Goal: Transaction & Acquisition: Download file/media

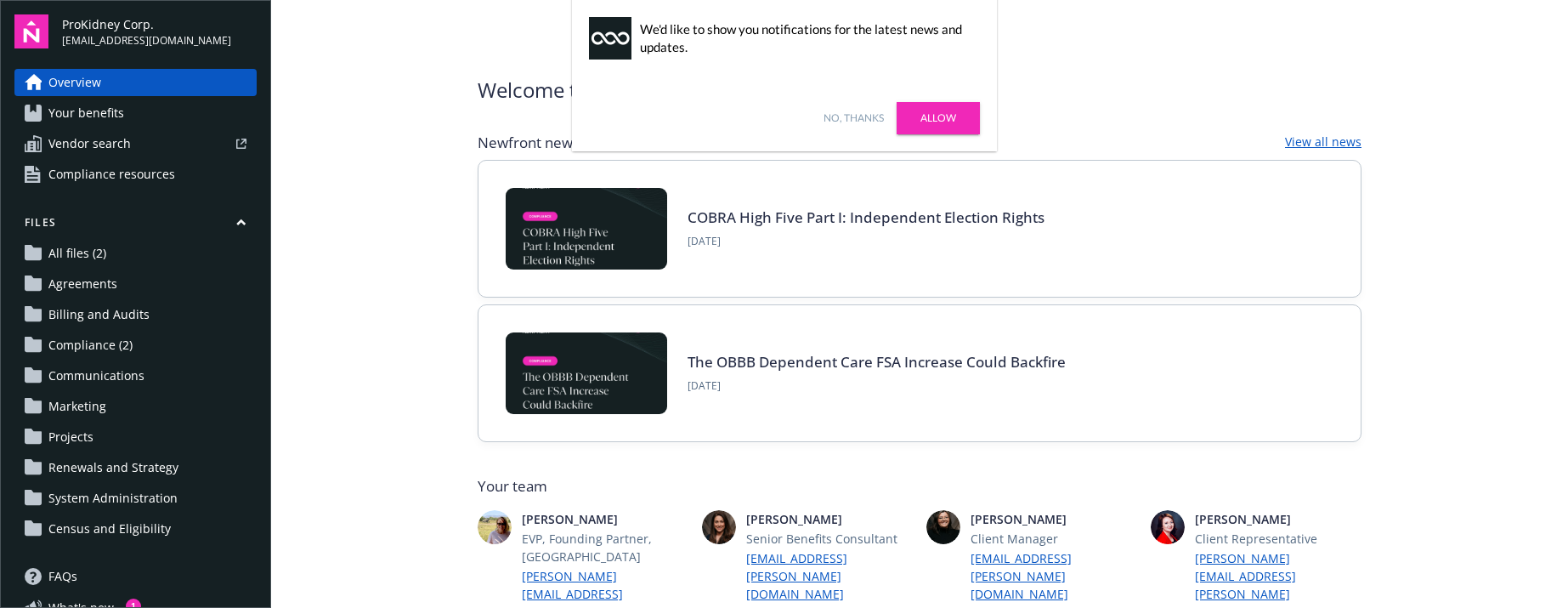
click at [412, 474] on main "Welcome to Navigator , [PERSON_NAME] Newfront news View all news COBRA High Fiv…" at bounding box center [919, 304] width 1297 height 608
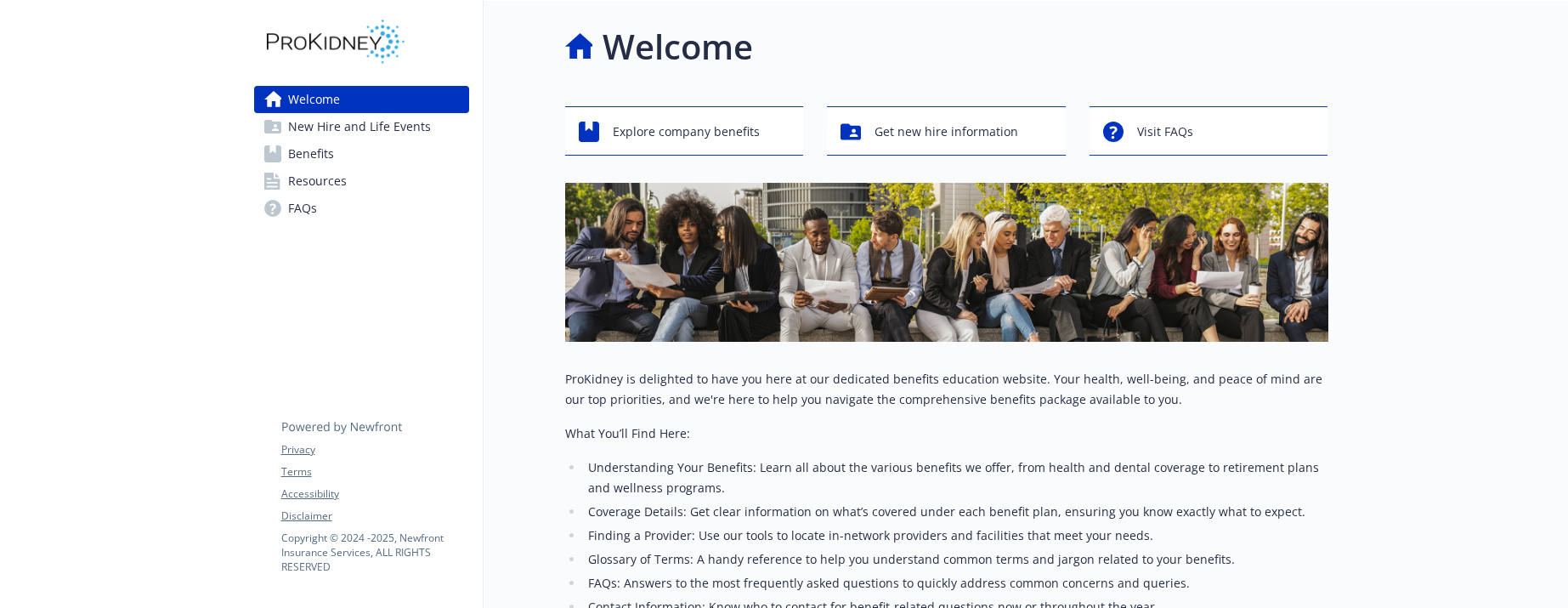
click at [328, 147] on span "Benefits" at bounding box center [311, 153] width 46 height 27
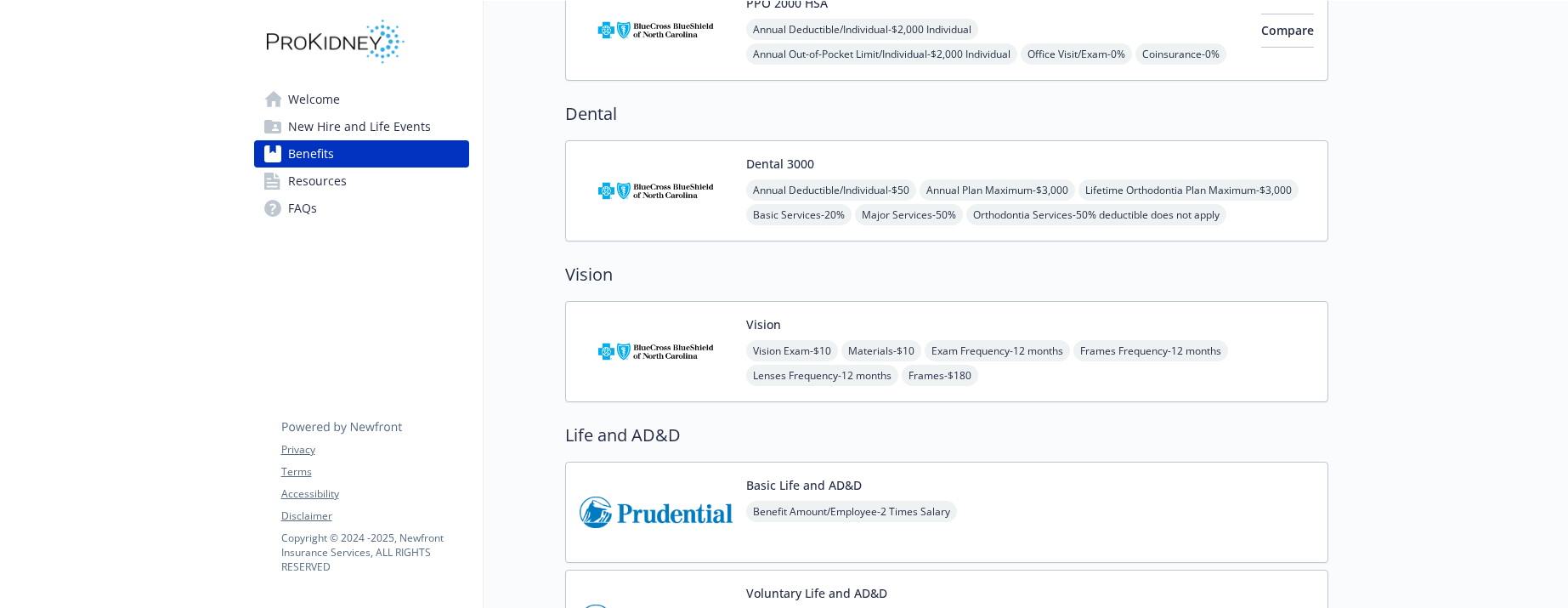
click at [696, 355] on img at bounding box center [656, 352] width 153 height 72
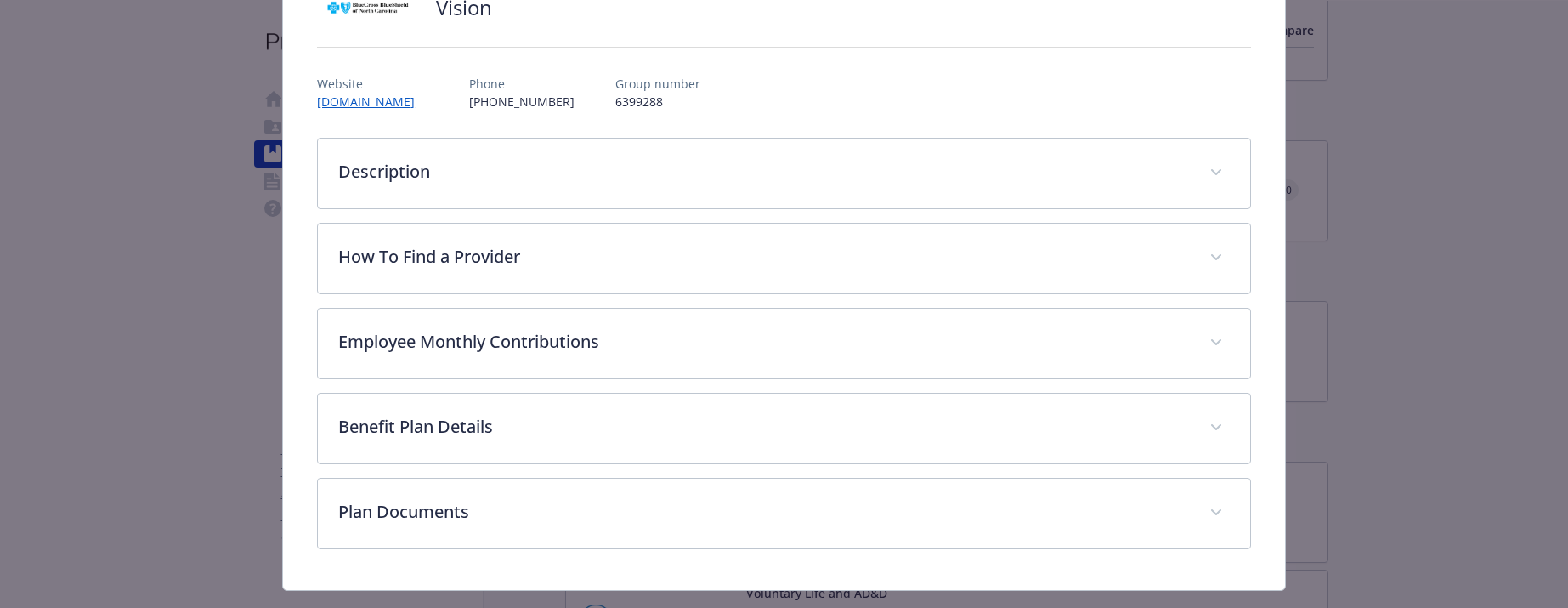
scroll to position [183, 0]
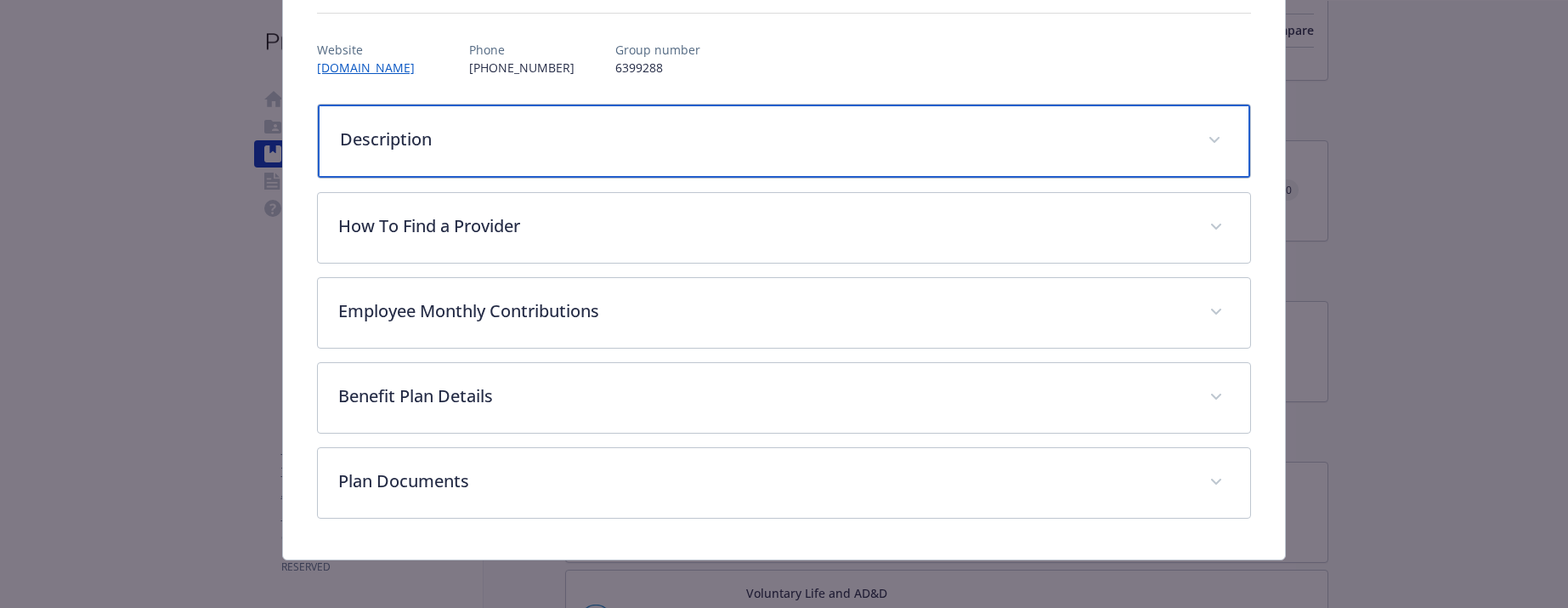
click at [472, 141] on p "Description" at bounding box center [764, 139] width 848 height 26
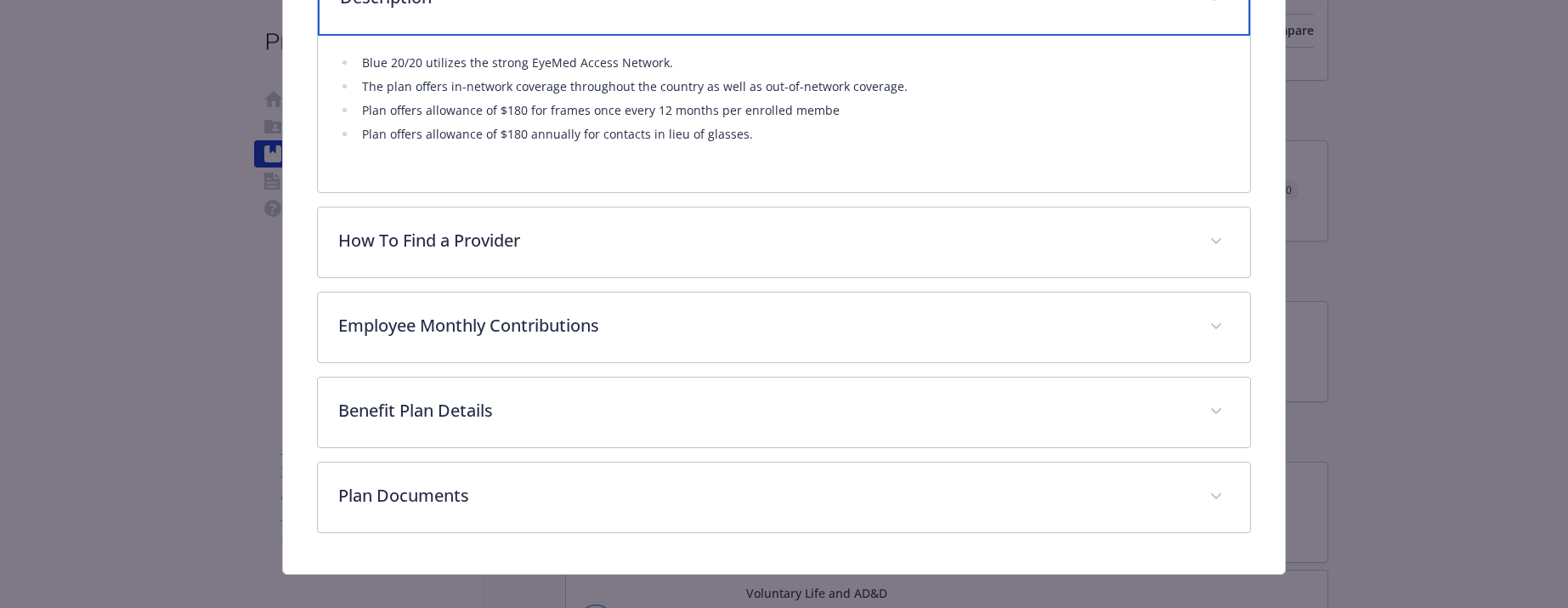
scroll to position [341, 0]
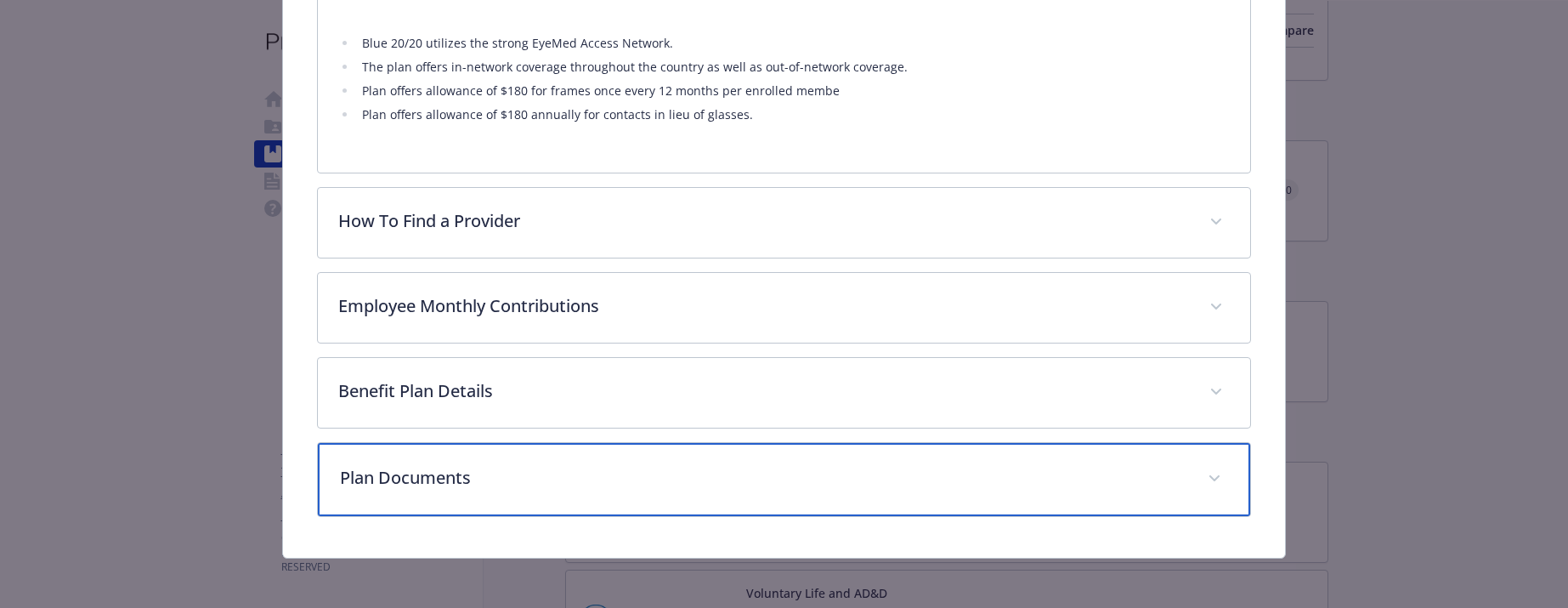
click at [434, 481] on p "Plan Documents" at bounding box center [764, 478] width 848 height 26
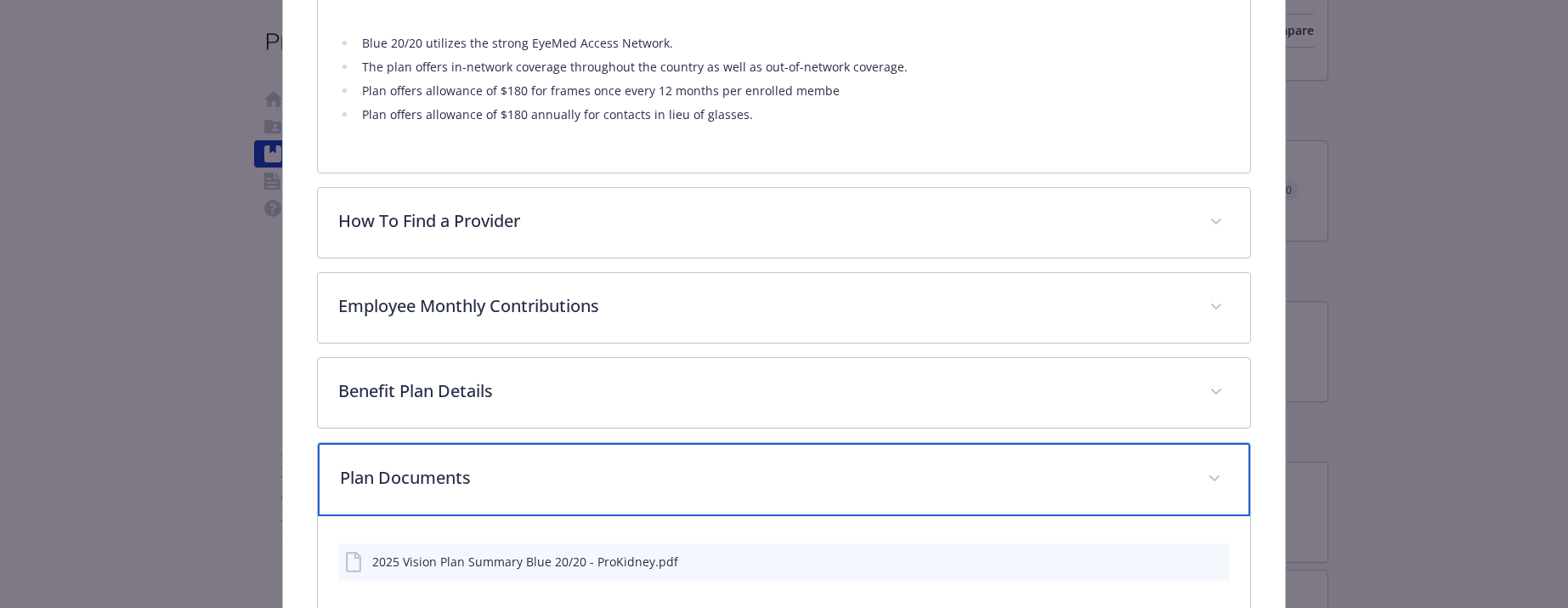
scroll to position [440, 0]
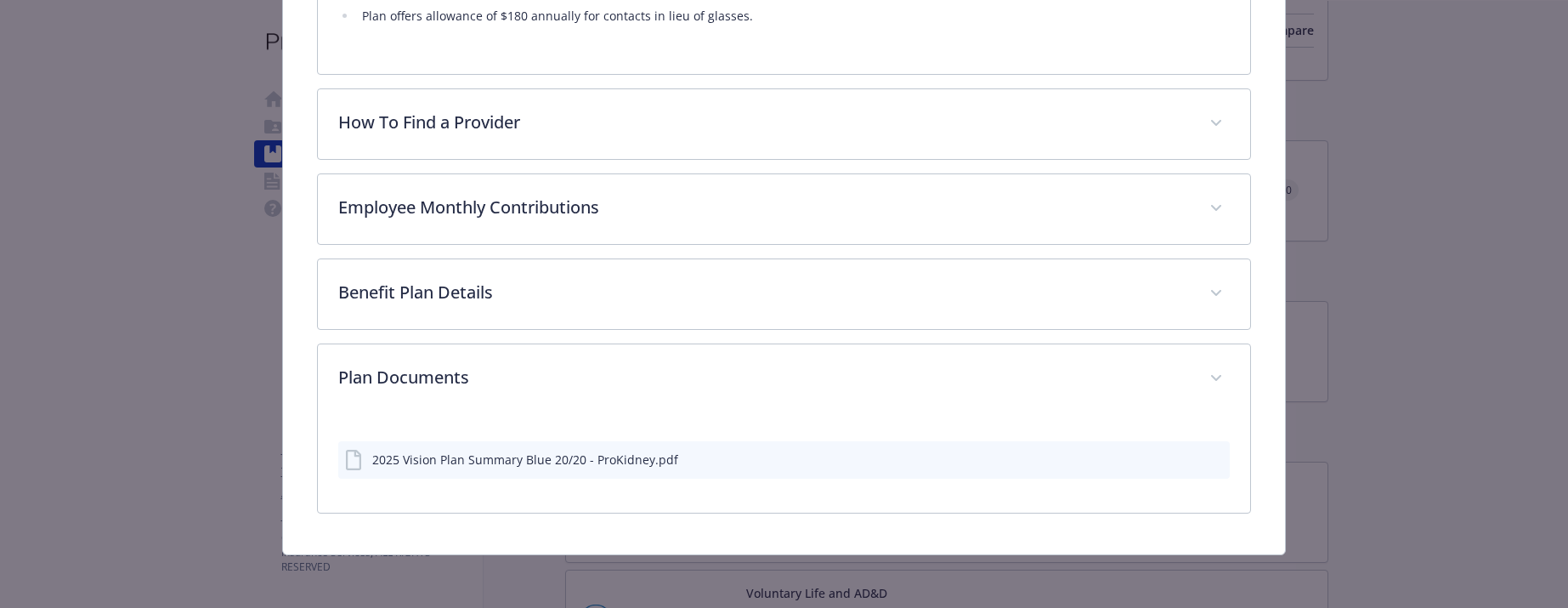
click at [604, 458] on div "2025 Vision Plan Summary Blue 20/20 - ProKidney.pdf" at bounding box center [525, 459] width 306 height 18
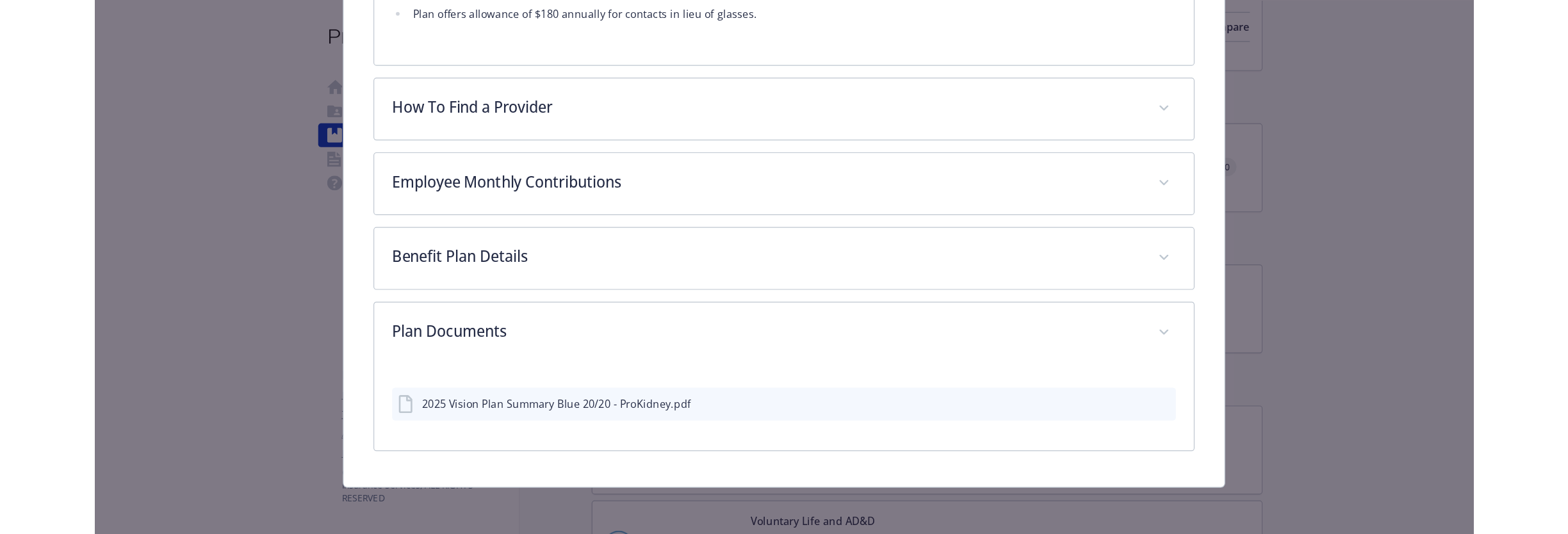
scroll to position [330, 0]
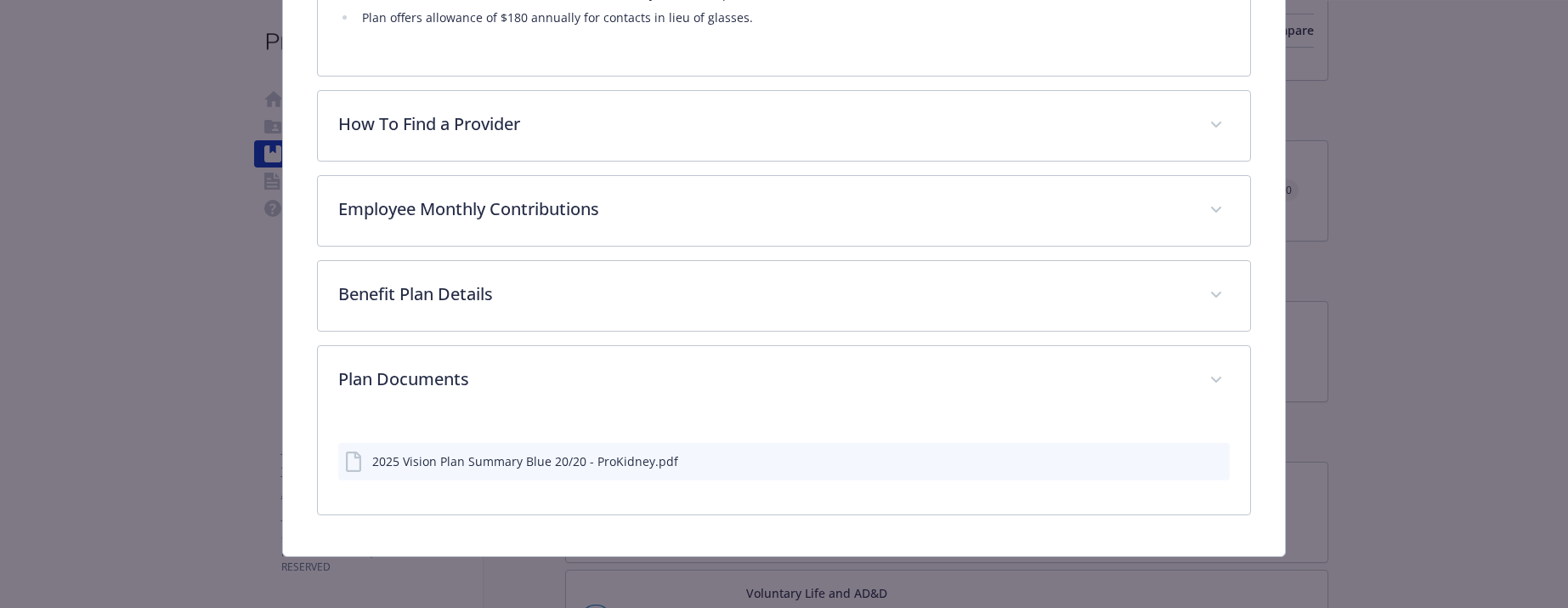
click at [1179, 453] on icon "download file" at bounding box center [1185, 459] width 13 height 13
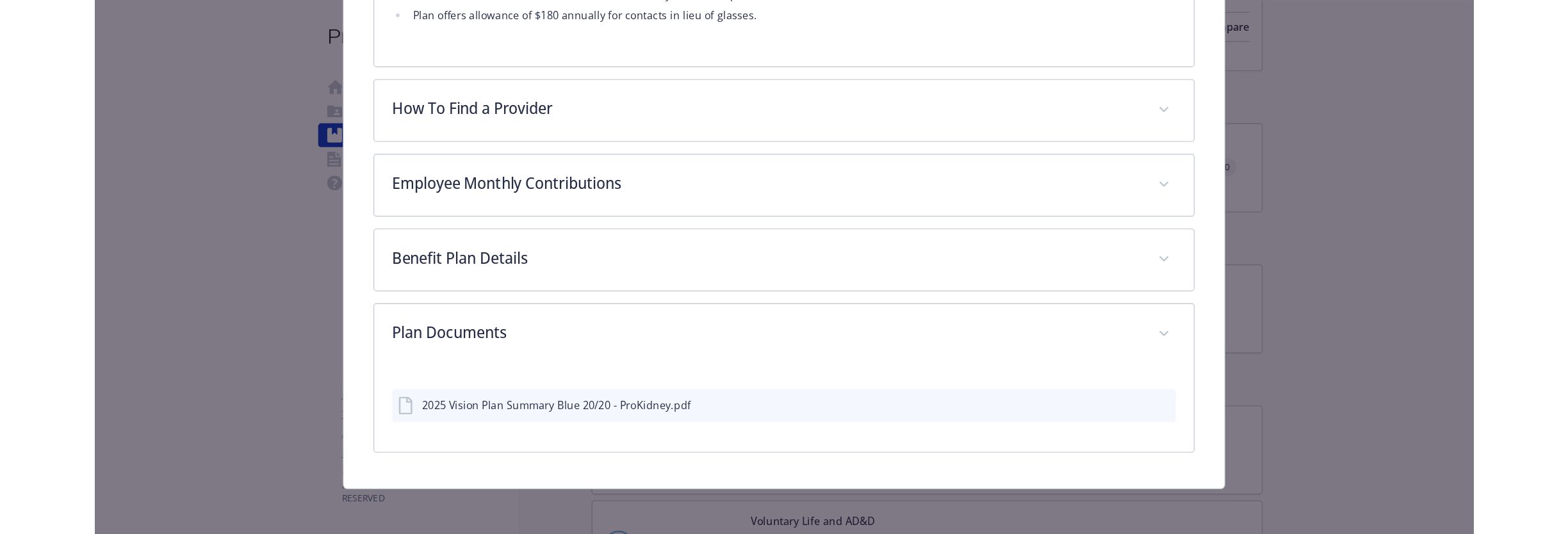
scroll to position [253, 0]
